Goal: Find specific page/section: Find specific page/section

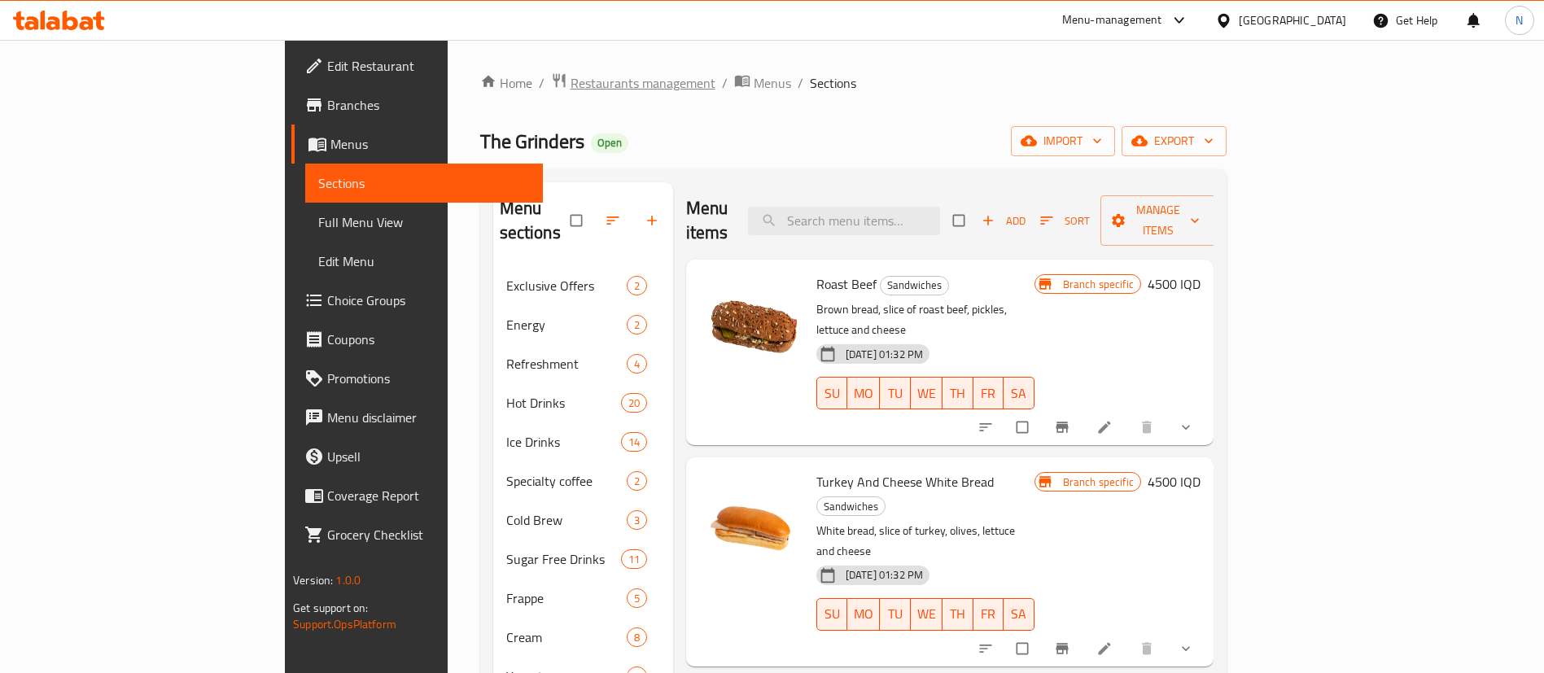
click at [571, 78] on span "Restaurants management" at bounding box center [643, 83] width 145 height 20
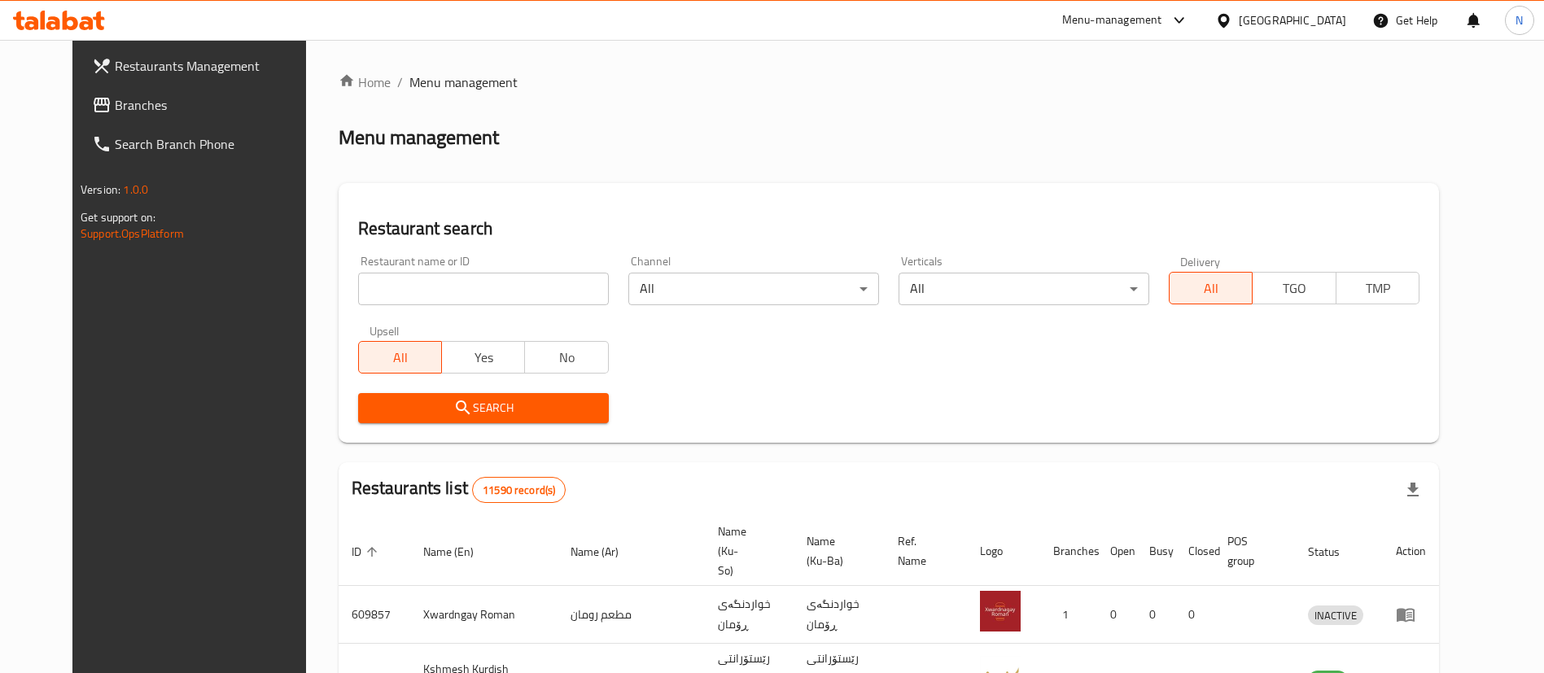
click at [471, 296] on div "Home / Menu management Menu management Restaurant search Restaurant name or ID …" at bounding box center [889, 626] width 1101 height 1109
click at [471, 296] on input "search" at bounding box center [483, 289] width 251 height 33
type input "falafel [GEOGRAPHIC_DATA]"
click button "Search" at bounding box center [483, 408] width 251 height 30
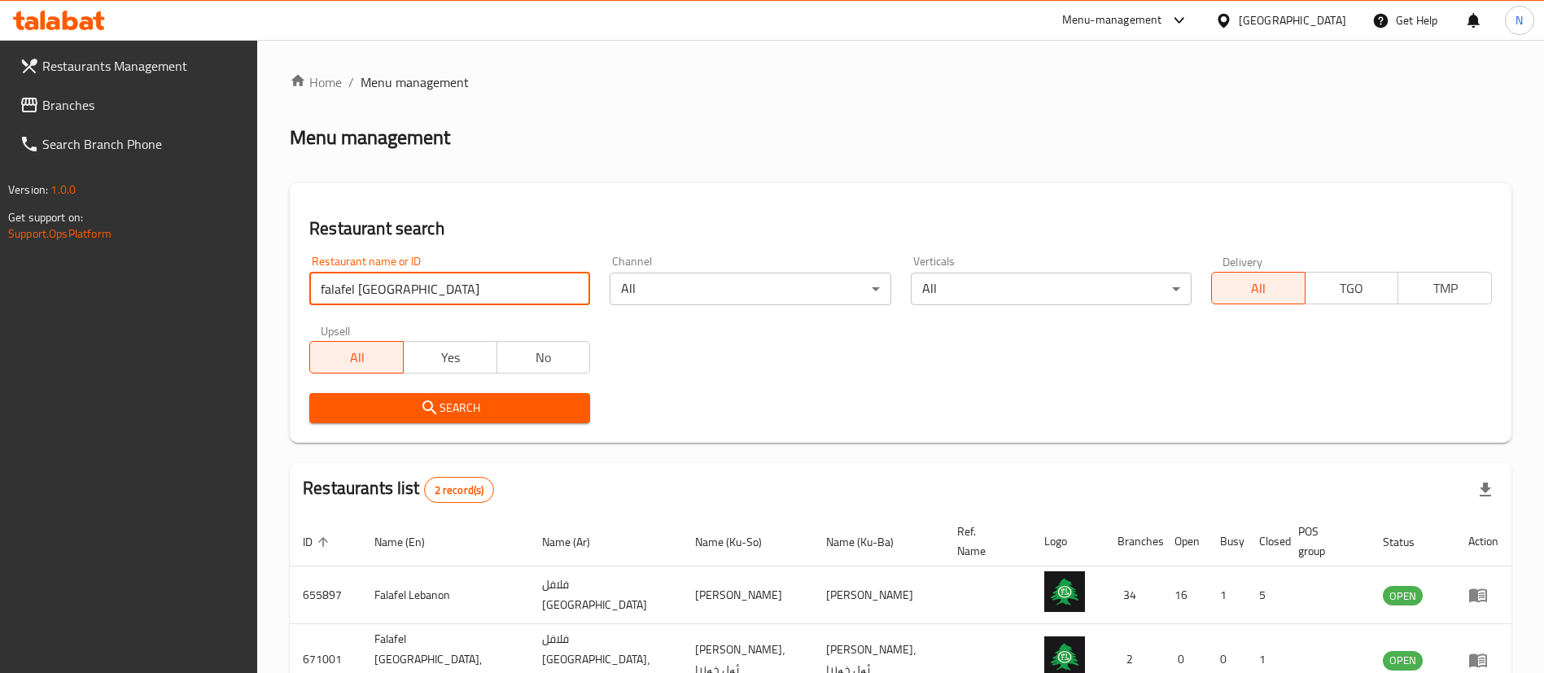
scroll to position [97, 0]
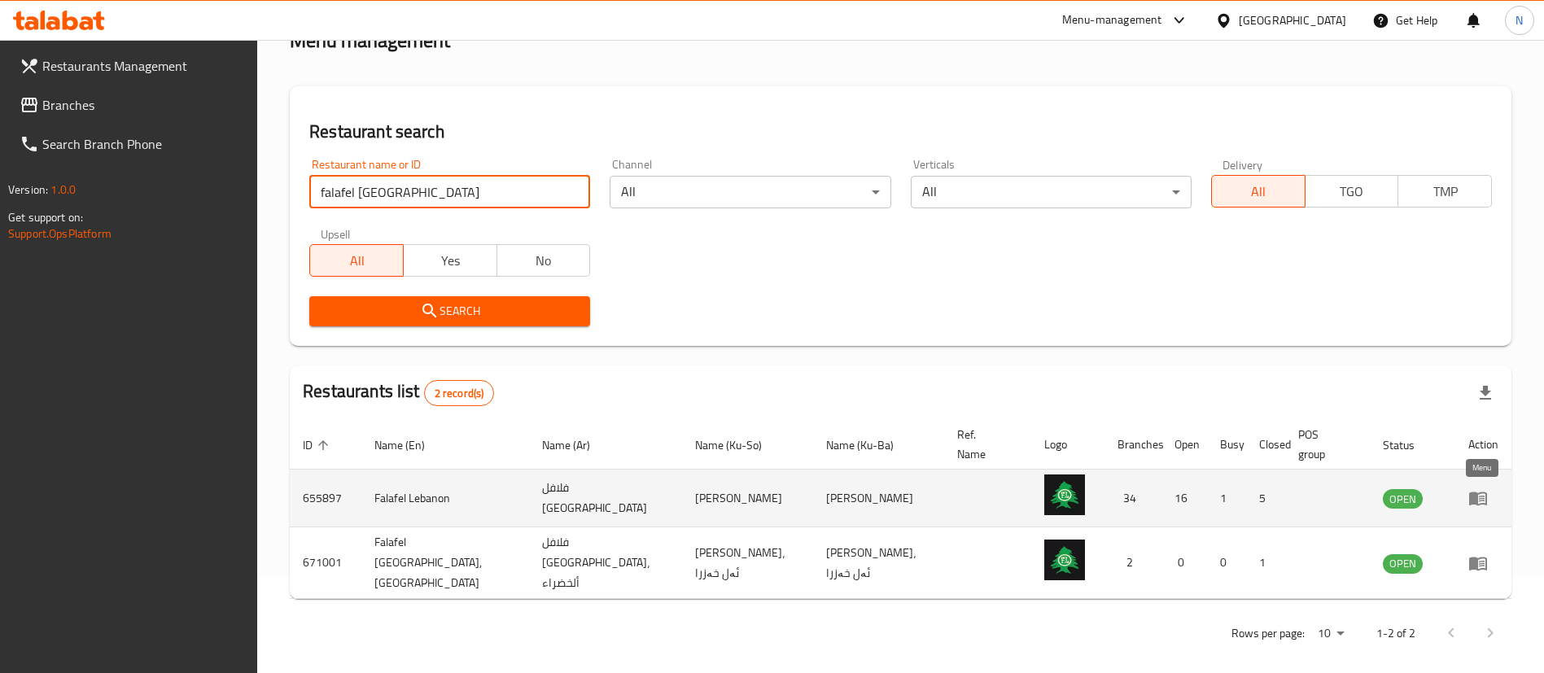
click at [1479, 497] on icon "enhanced table" at bounding box center [1479, 498] width 20 height 20
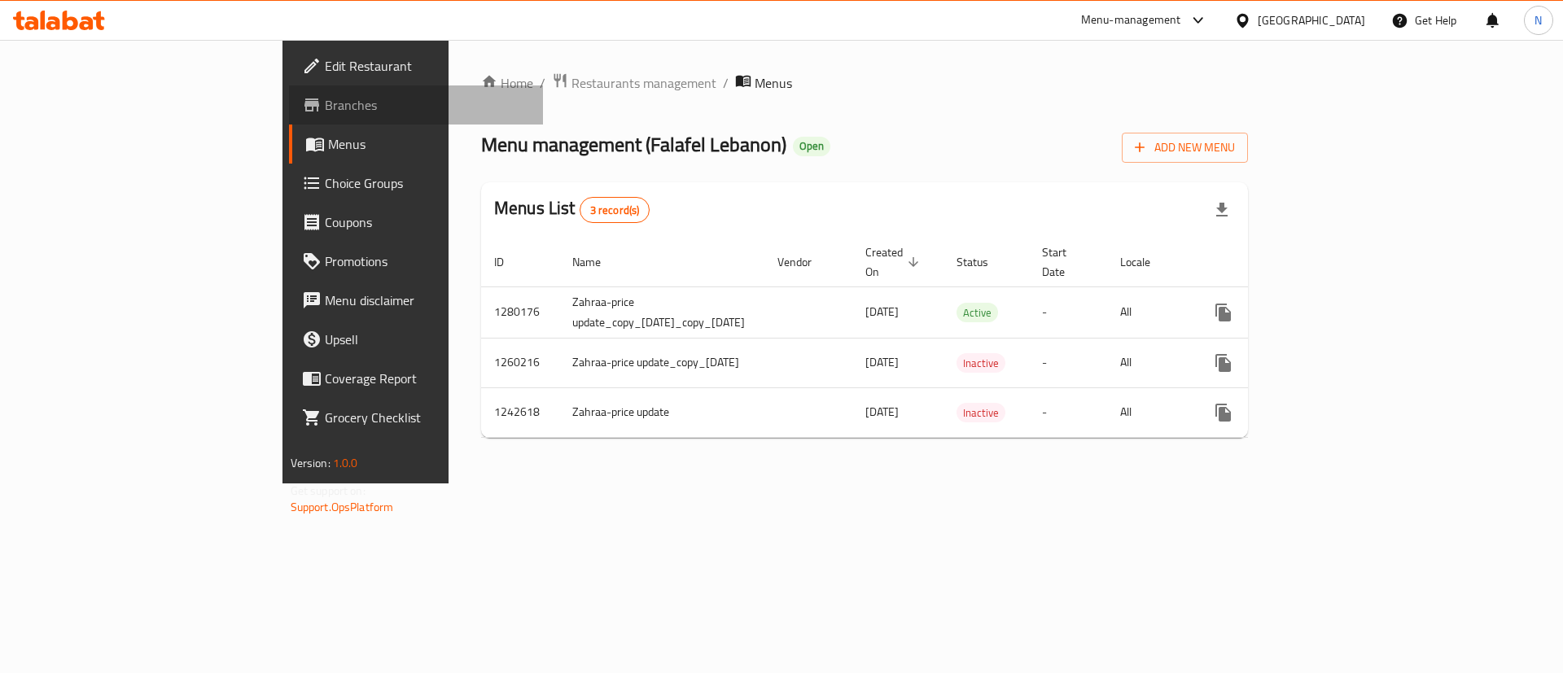
click at [302, 107] on icon at bounding box center [312, 105] width 20 height 20
